Goal: Information Seeking & Learning: Learn about a topic

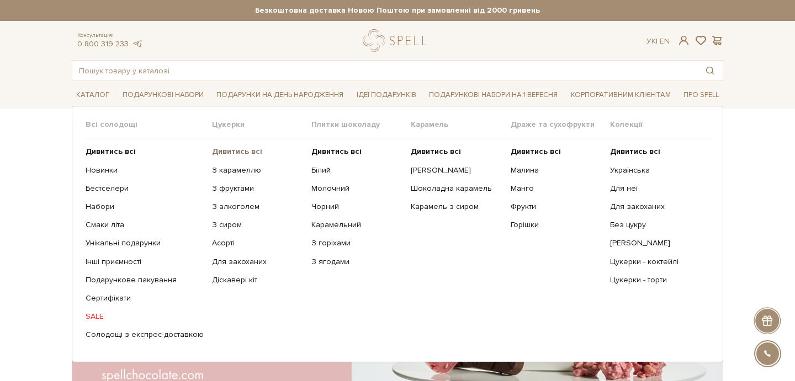
click at [230, 153] on b "Дивитись всі" at bounding box center [237, 151] width 50 height 9
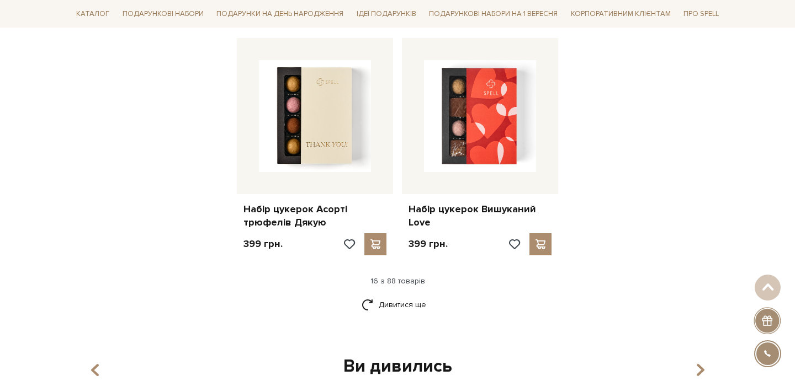
scroll to position [1529, 0]
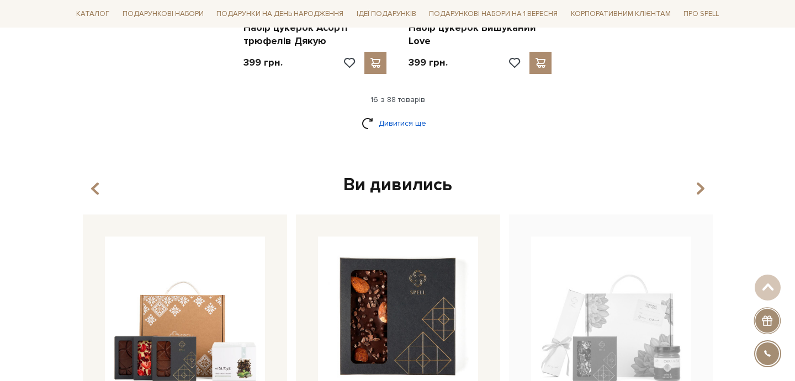
click at [388, 119] on link "Дивитися ще" at bounding box center [397, 123] width 72 height 19
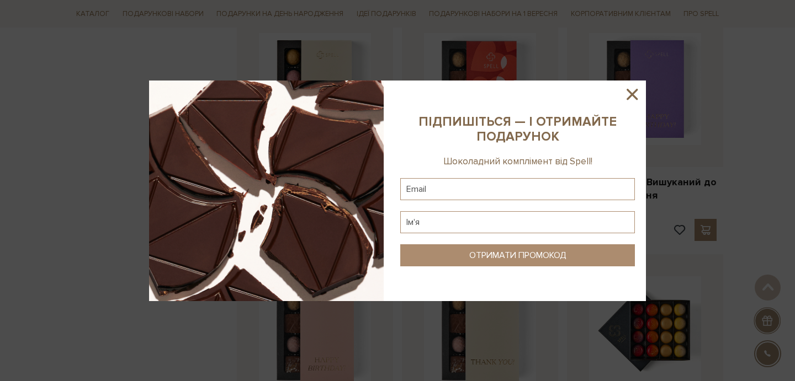
scroll to position [1464, 0]
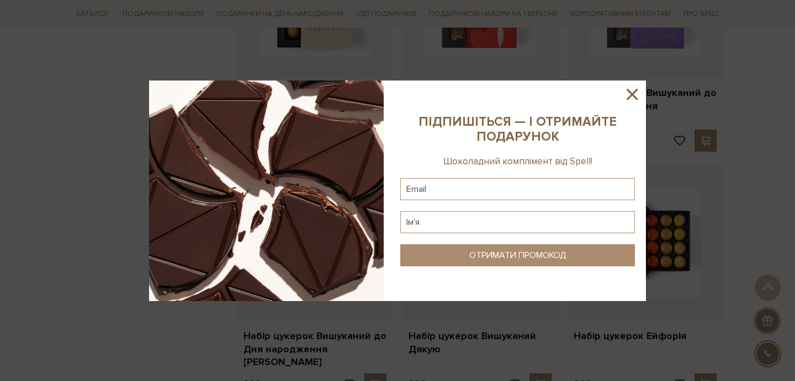
click at [630, 95] on icon at bounding box center [631, 94] width 11 height 11
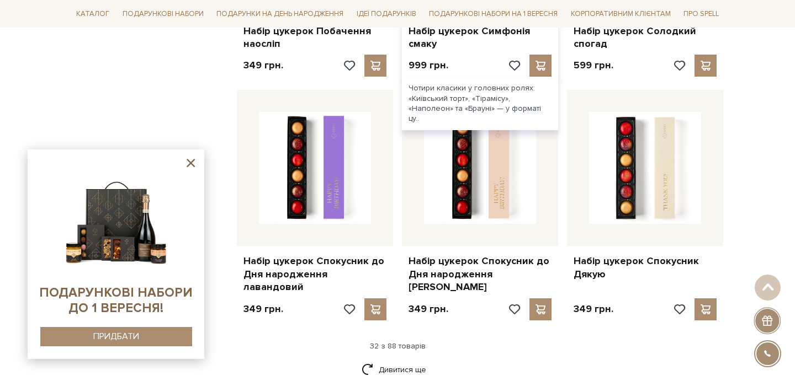
scroll to position [2492, 0]
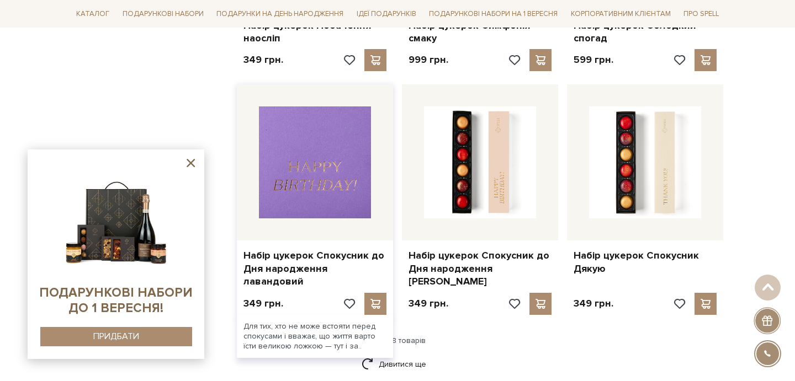
click at [368, 164] on img at bounding box center [315, 163] width 112 height 112
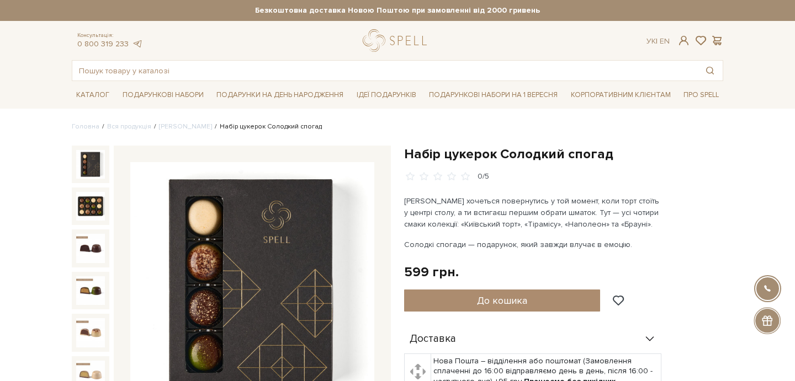
click at [621, 162] on div "Набір цукерок Солодкий спогад 0/5" at bounding box center [563, 164] width 319 height 36
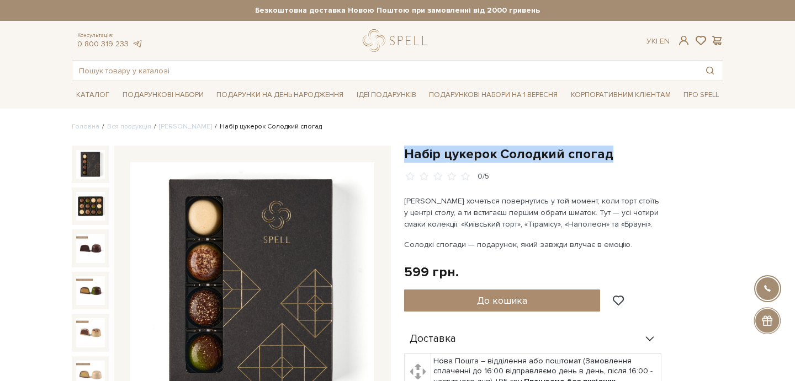
drag, startPoint x: 627, startPoint y: 154, endPoint x: 403, endPoint y: 156, distance: 224.1
click at [402, 156] on div "Набір цукерок Солодкий спогад 0/5 Іноді хочеться повернутись у той момент, коли…" at bounding box center [563, 364] width 332 height 437
copy h1 "Набір цукерок Солодкий спогад"
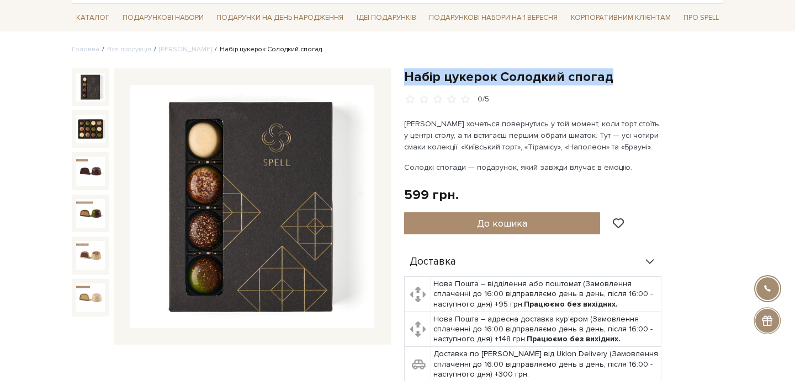
scroll to position [84, 0]
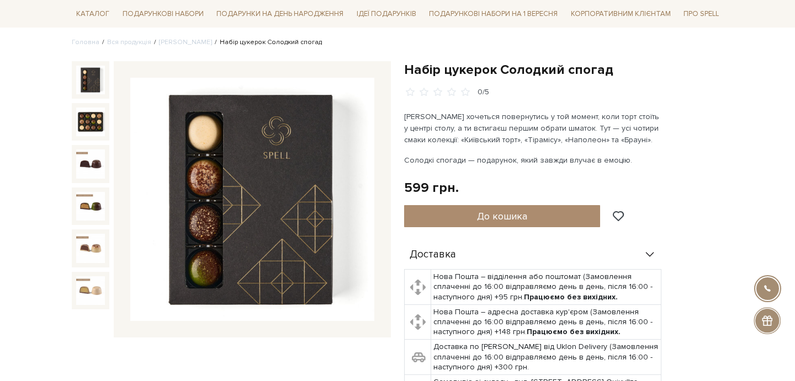
click at [503, 138] on p "Іноді хочеться повернутись у той момент, коли торт стоїть у центрі столу, а ти …" at bounding box center [533, 128] width 259 height 35
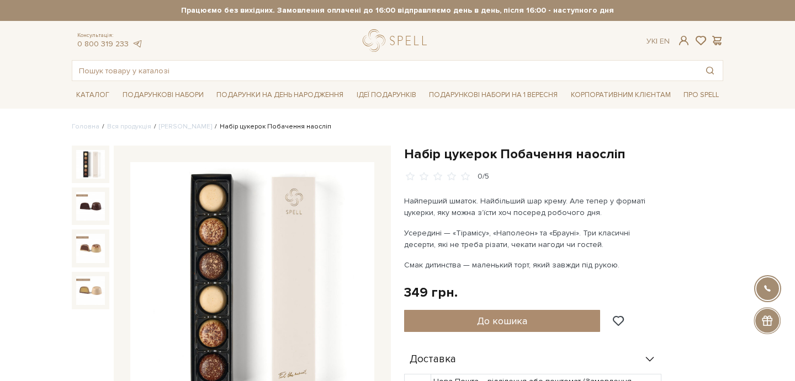
click at [455, 150] on h1 "Набір цукерок Побачення наосліп" at bounding box center [563, 154] width 319 height 17
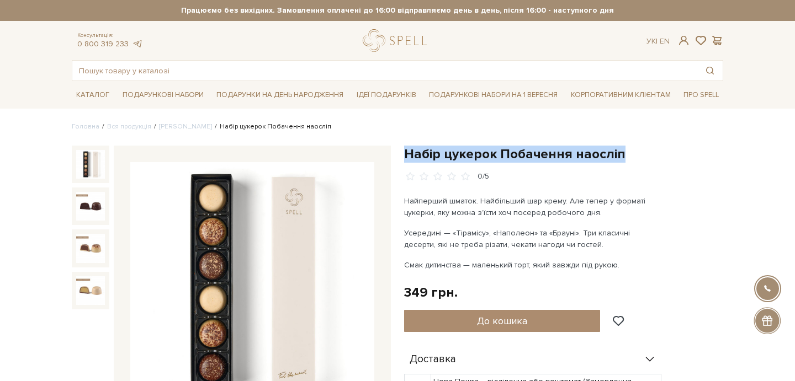
click at [455, 150] on h1 "Набір цукерок Побачення наосліп" at bounding box center [563, 154] width 319 height 17
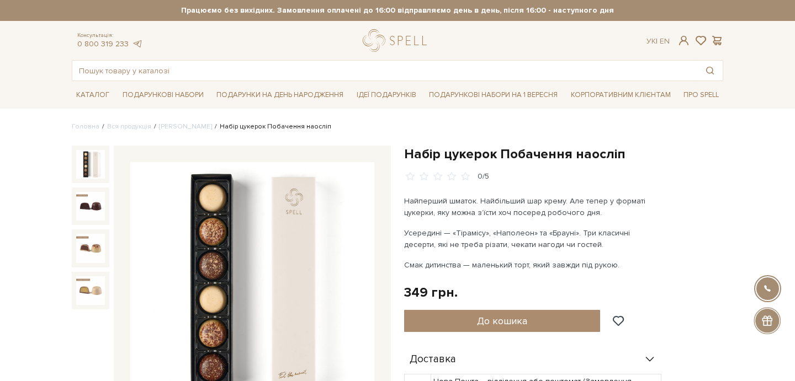
click at [433, 217] on p "Найперший шматок. Найбільший шар крему. Але тепер у форматі цукерки, яку можна …" at bounding box center [533, 206] width 259 height 23
click at [575, 153] on h1 "Набір цукерок Побачення наосліп" at bounding box center [563, 154] width 319 height 17
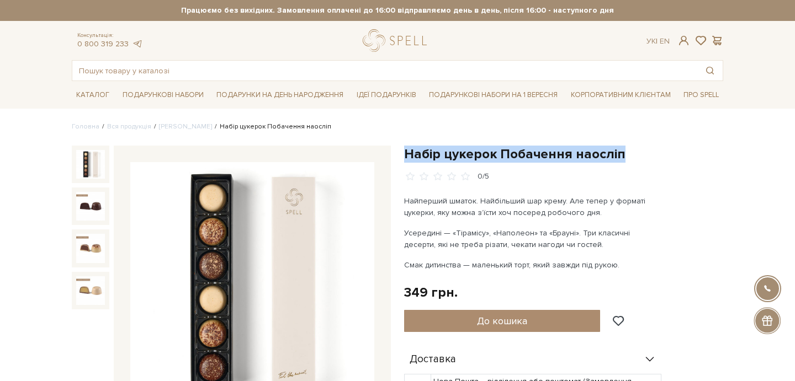
click at [575, 153] on h1 "Набір цукерок Побачення наосліп" at bounding box center [563, 154] width 319 height 17
copy div "Набір цукерок Побачення наосліп"
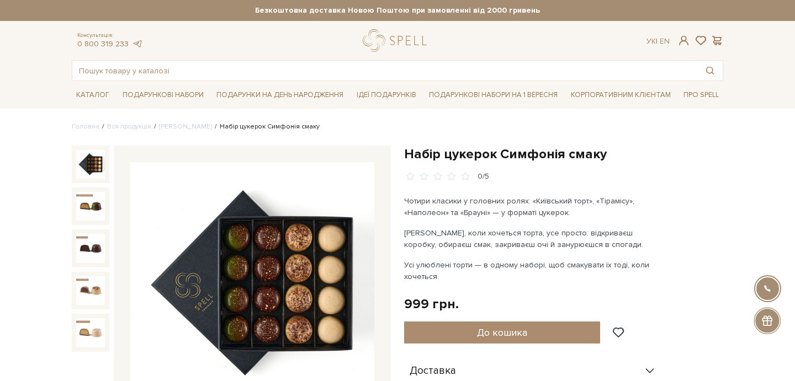
click at [450, 151] on h1 "Набір цукерок Симфонія смаку" at bounding box center [563, 154] width 319 height 17
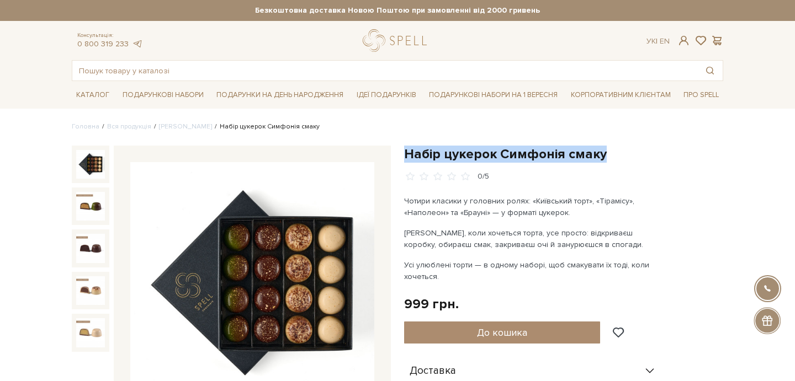
click at [450, 151] on h1 "Набір цукерок Симфонія смаку" at bounding box center [563, 154] width 319 height 17
copy div "Набір цукерок Симфонія смаку"
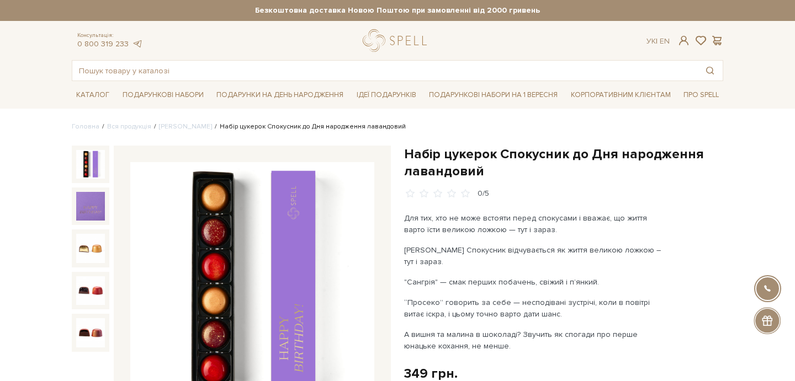
click at [95, 165] on img at bounding box center [90, 164] width 29 height 29
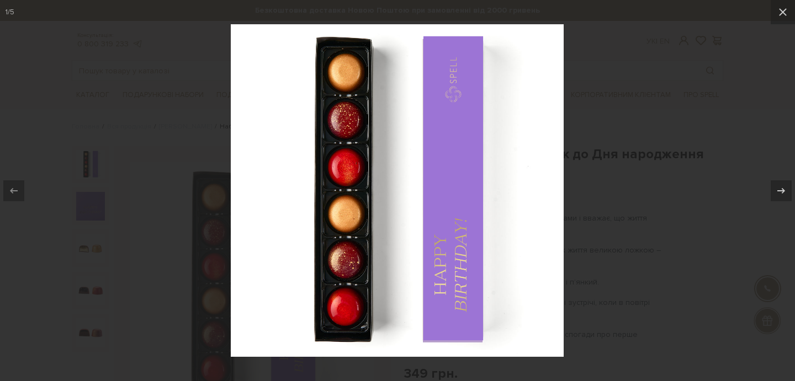
click at [221, 124] on div at bounding box center [397, 190] width 795 height 381
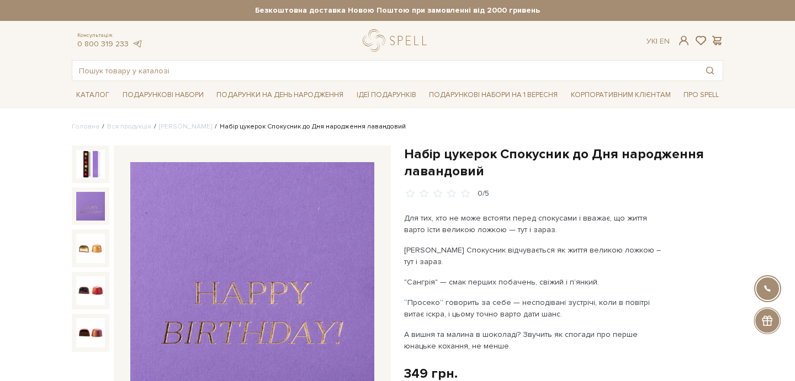
click at [78, 210] on img at bounding box center [90, 206] width 29 height 29
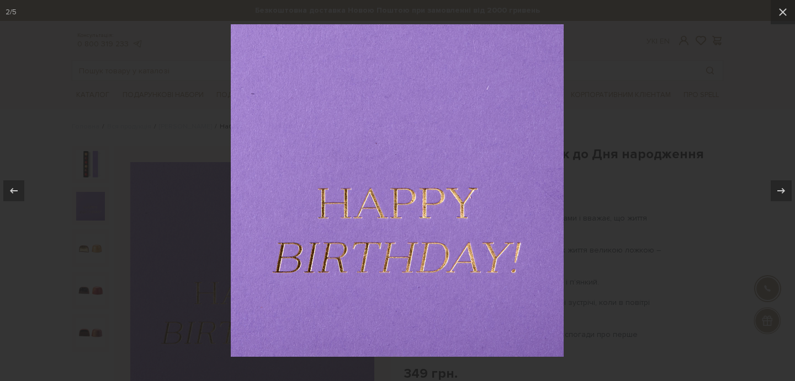
click at [197, 71] on div at bounding box center [397, 190] width 795 height 381
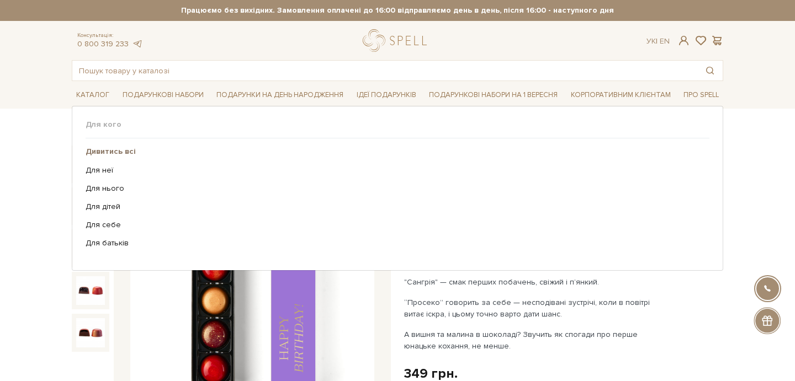
click at [124, 150] on b "Дивитись всі" at bounding box center [111, 151] width 50 height 9
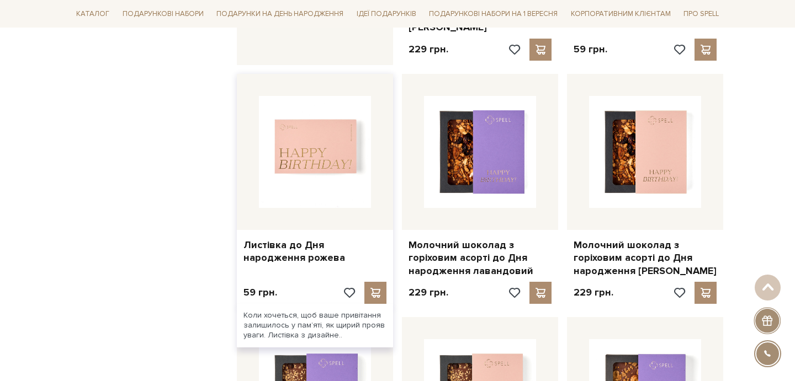
scroll to position [668, 0]
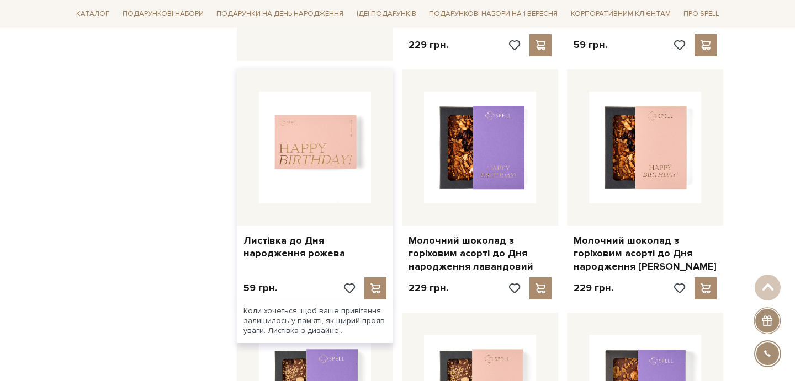
click at [322, 132] on img at bounding box center [315, 148] width 112 height 112
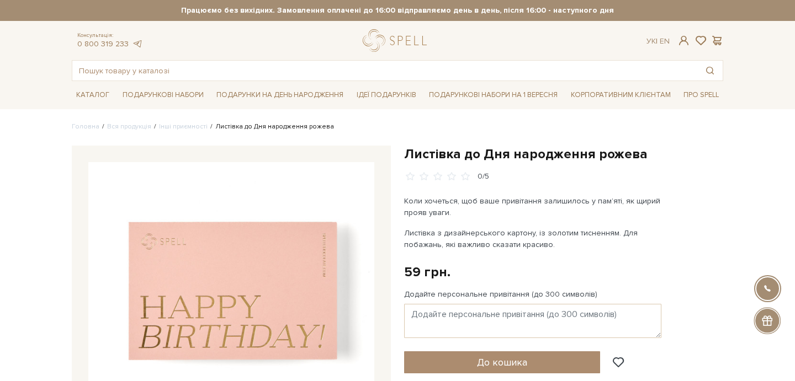
click at [417, 151] on h1 "Листівка до Дня народження рожева" at bounding box center [563, 154] width 319 height 17
click at [418, 151] on h1 "Листівка до Дня народження рожева" at bounding box center [563, 154] width 319 height 17
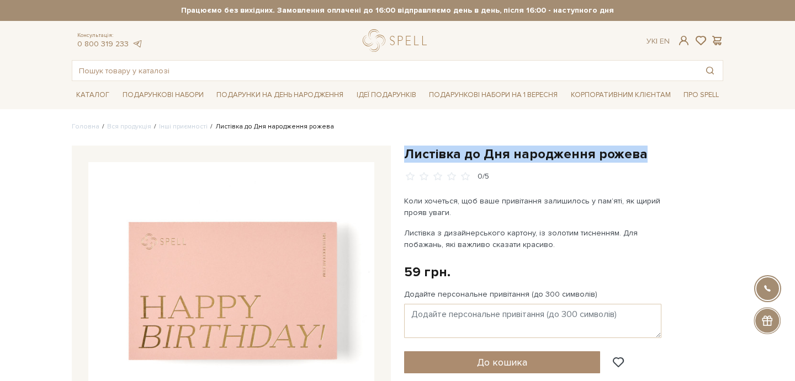
click at [418, 151] on h1 "Листівка до Дня народження рожева" at bounding box center [563, 154] width 319 height 17
copy div "Листівка до Дня народження рожева"
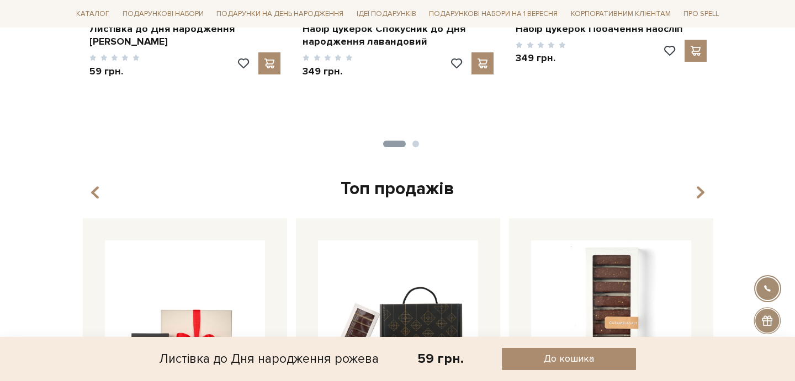
scroll to position [1002, 0]
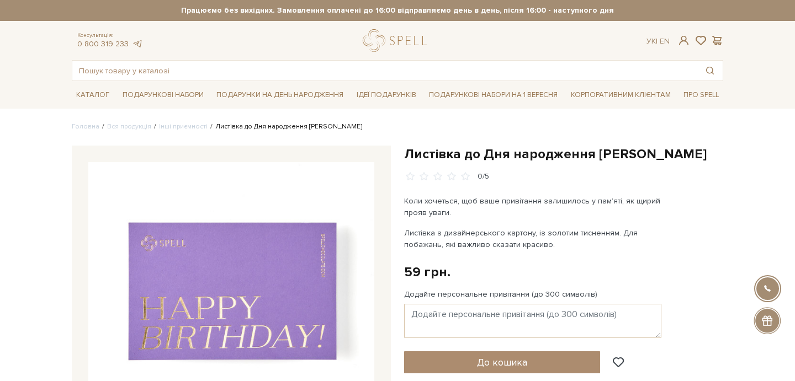
click at [622, 152] on h1 "Листівка до Дня народження [PERSON_NAME]" at bounding box center [563, 154] width 319 height 17
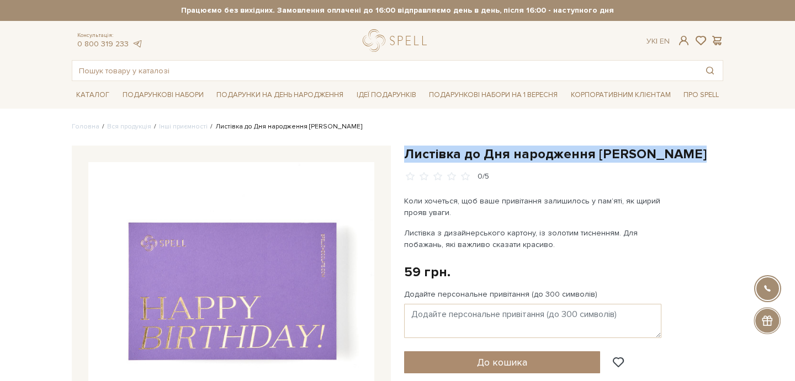
click at [622, 152] on h1 "Листівка до Дня народження [PERSON_NAME]" at bounding box center [563, 154] width 319 height 17
copy div "Листівка до Дня народження [PERSON_NAME]"
